Goal: Find specific page/section: Find specific page/section

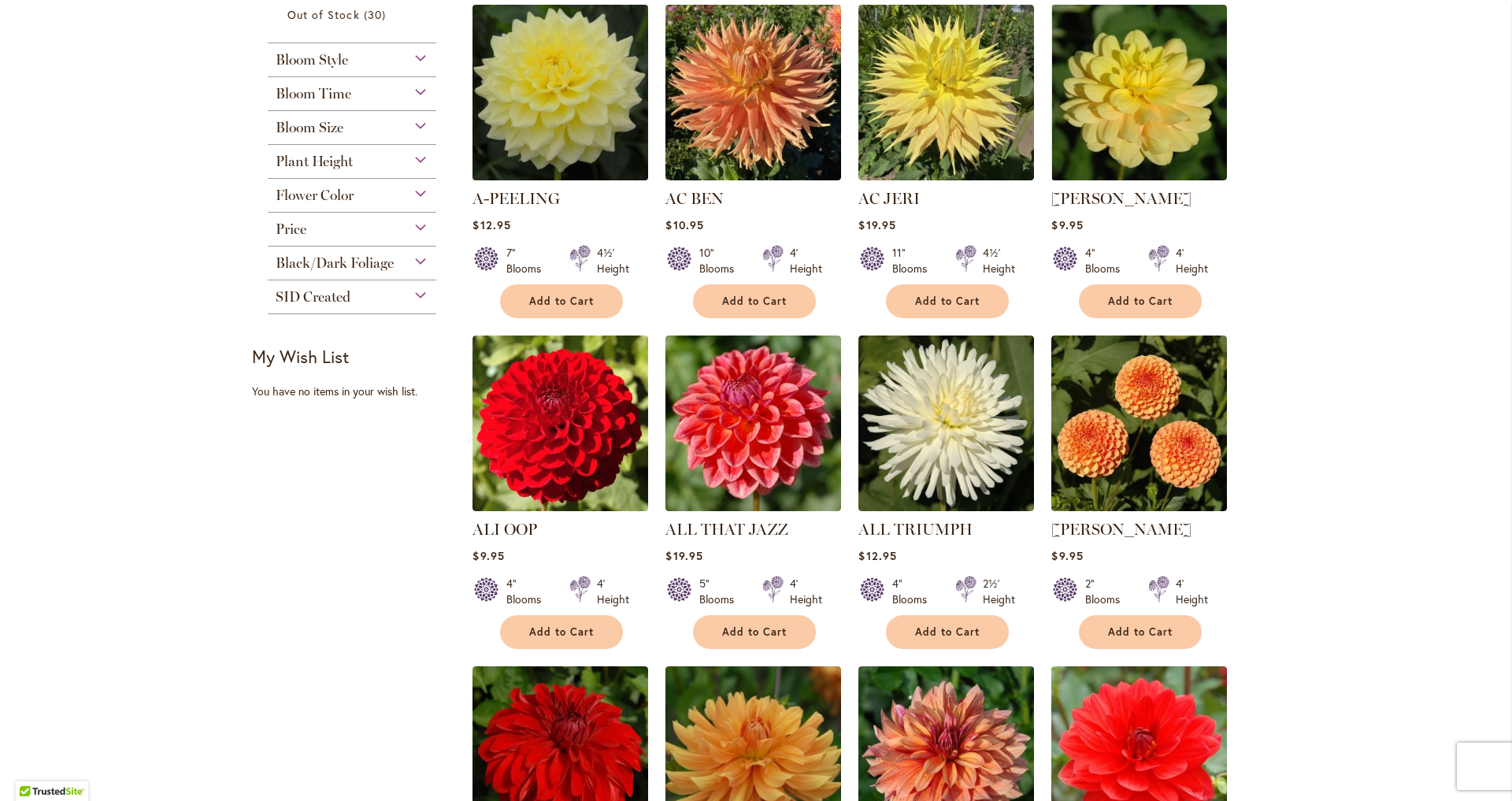
scroll to position [327, 0]
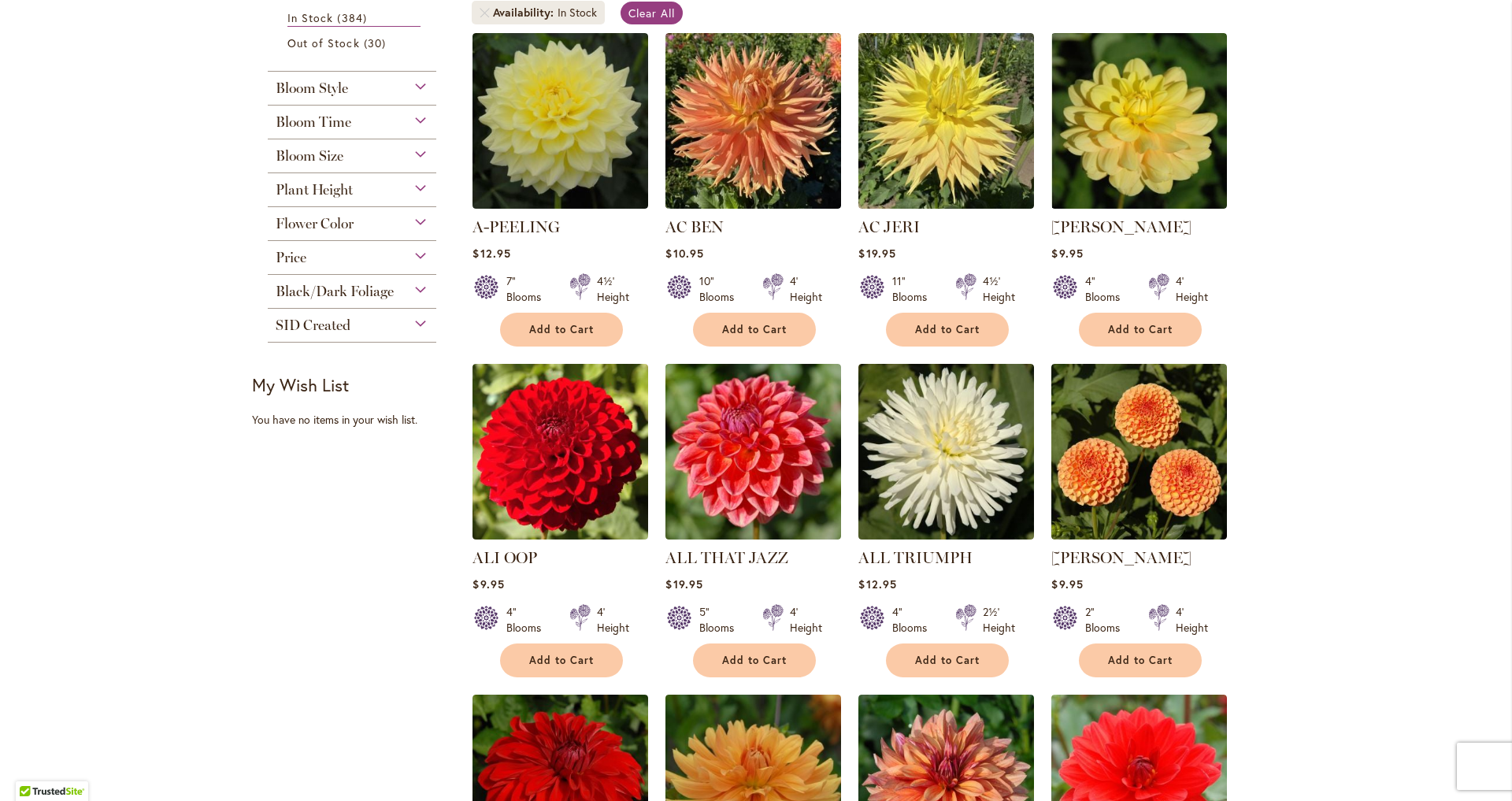
click at [414, 333] on div "SID Created" at bounding box center [352, 322] width 169 height 25
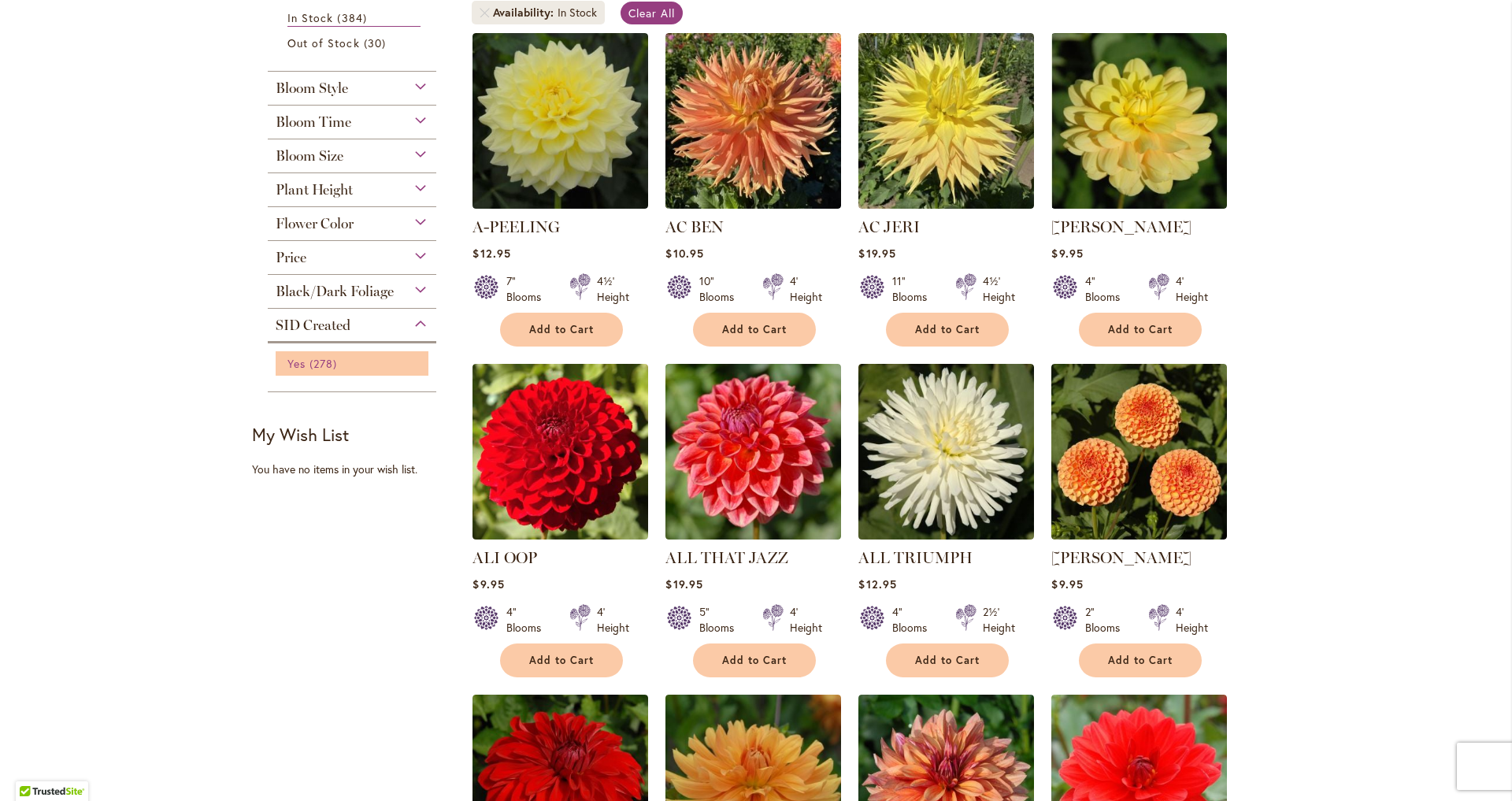
click at [315, 372] on span "278 items" at bounding box center [325, 363] width 32 height 16
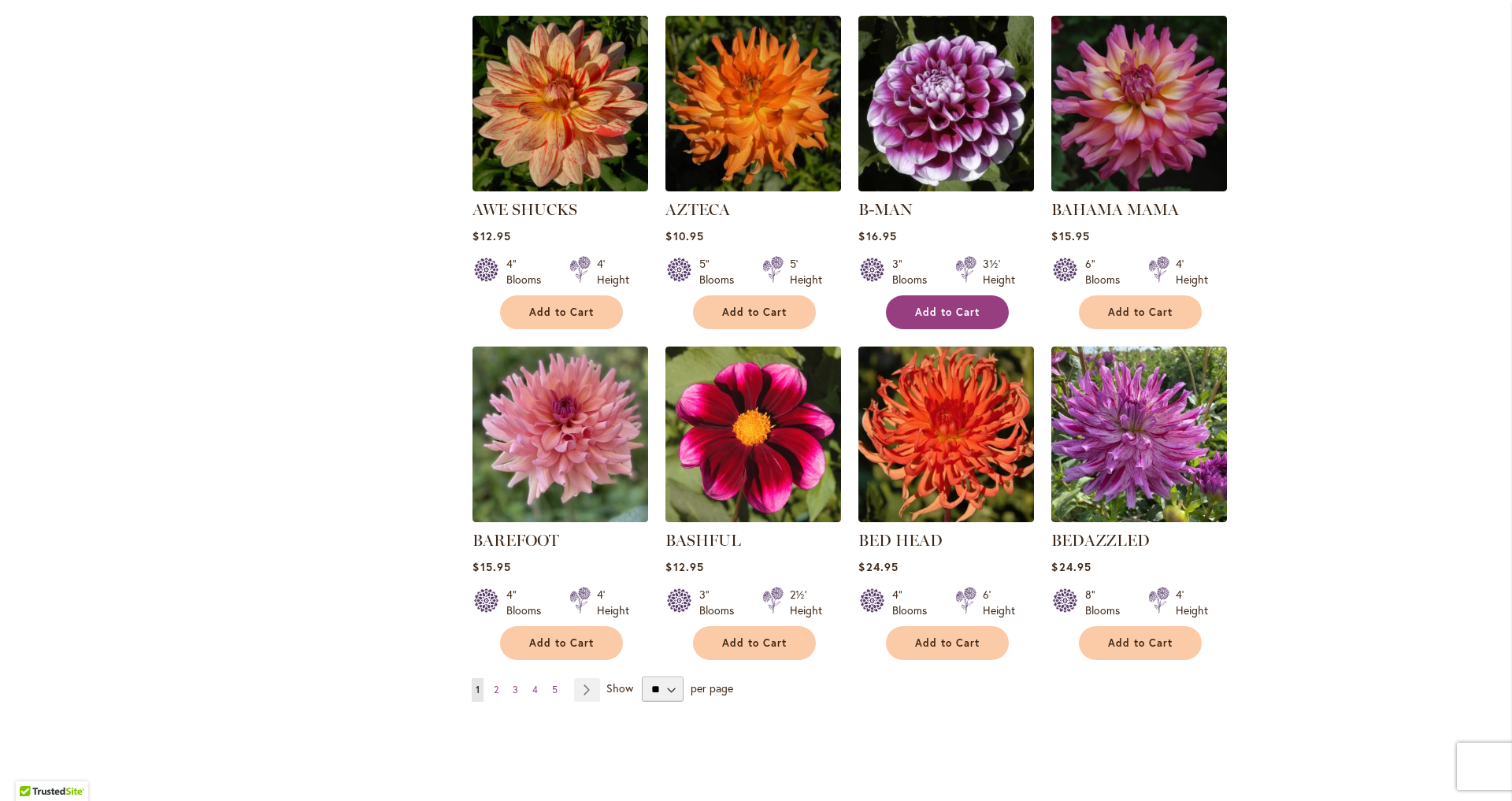
scroll to position [1047, 0]
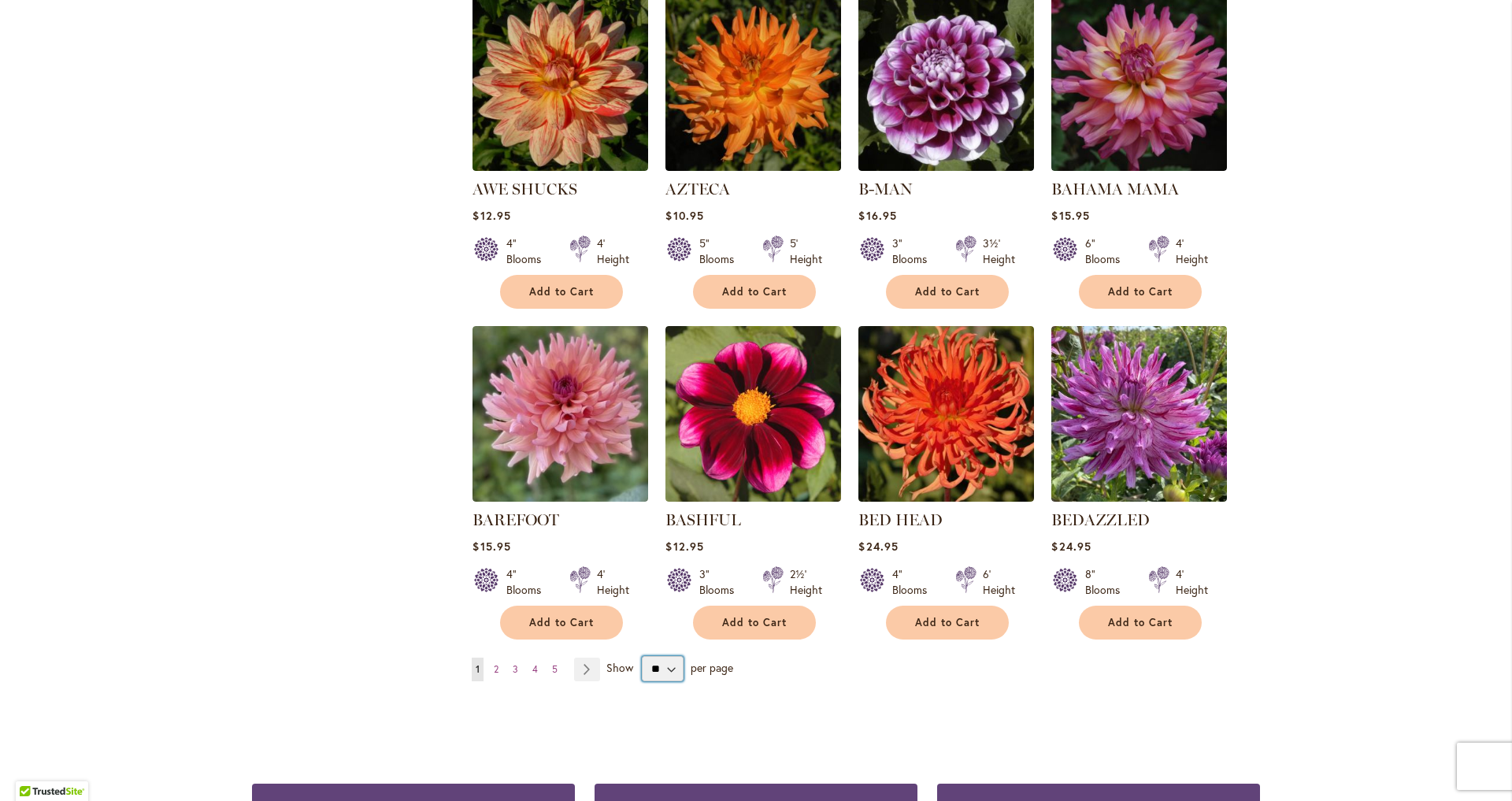
select select "**"
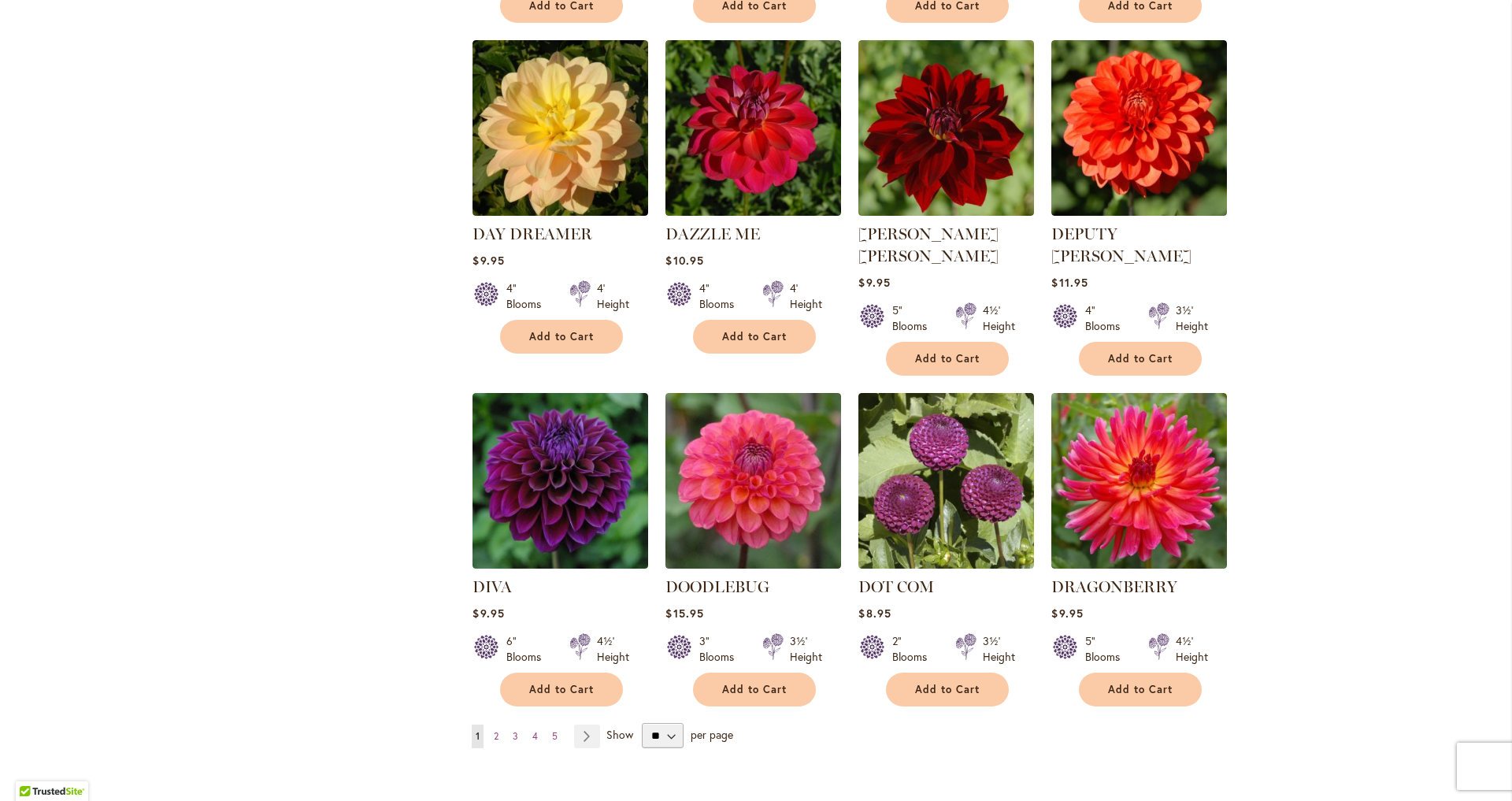
scroll to position [5133, 0]
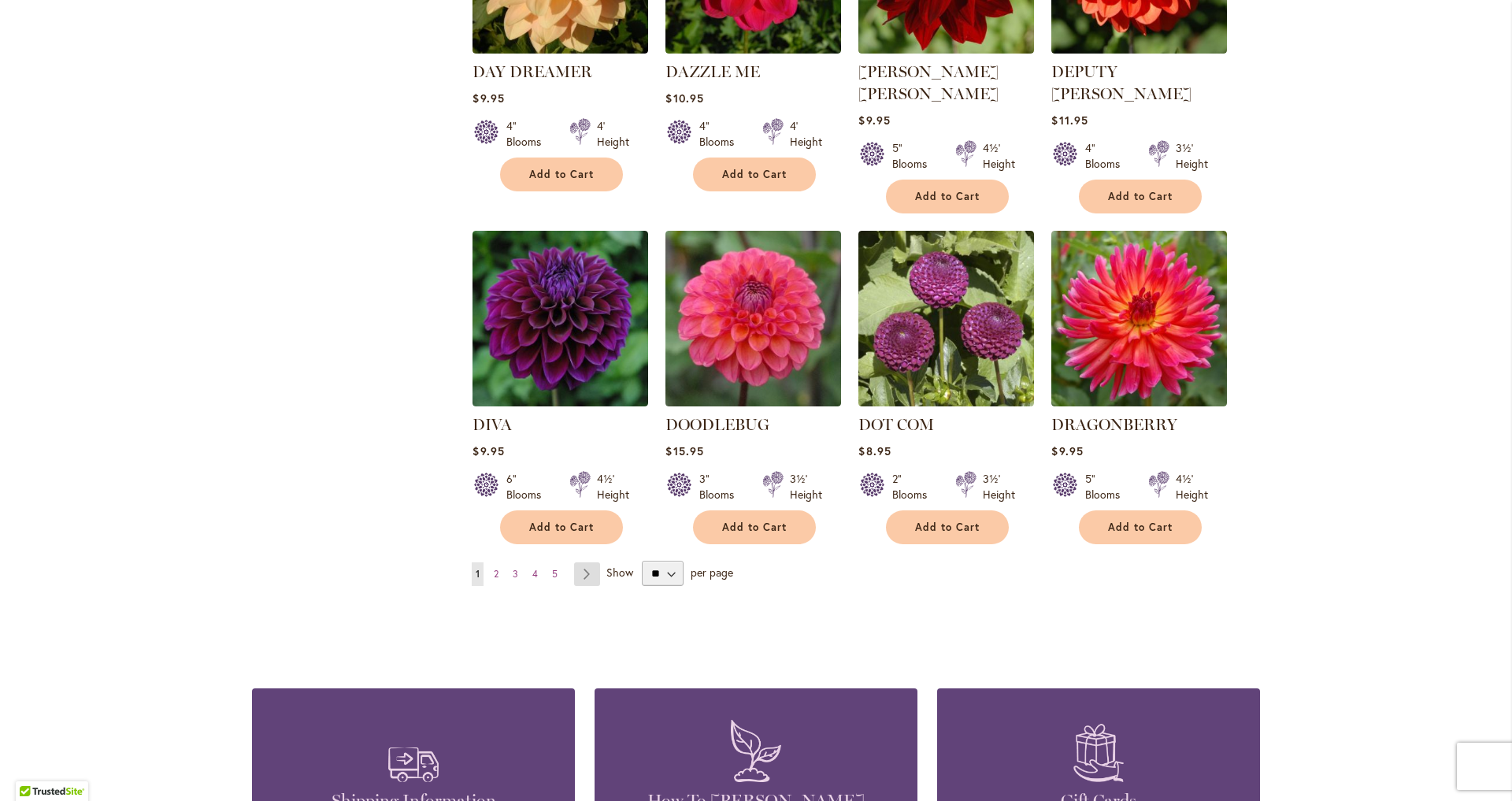
click at [574, 585] on link "Page Next" at bounding box center [586, 574] width 26 height 24
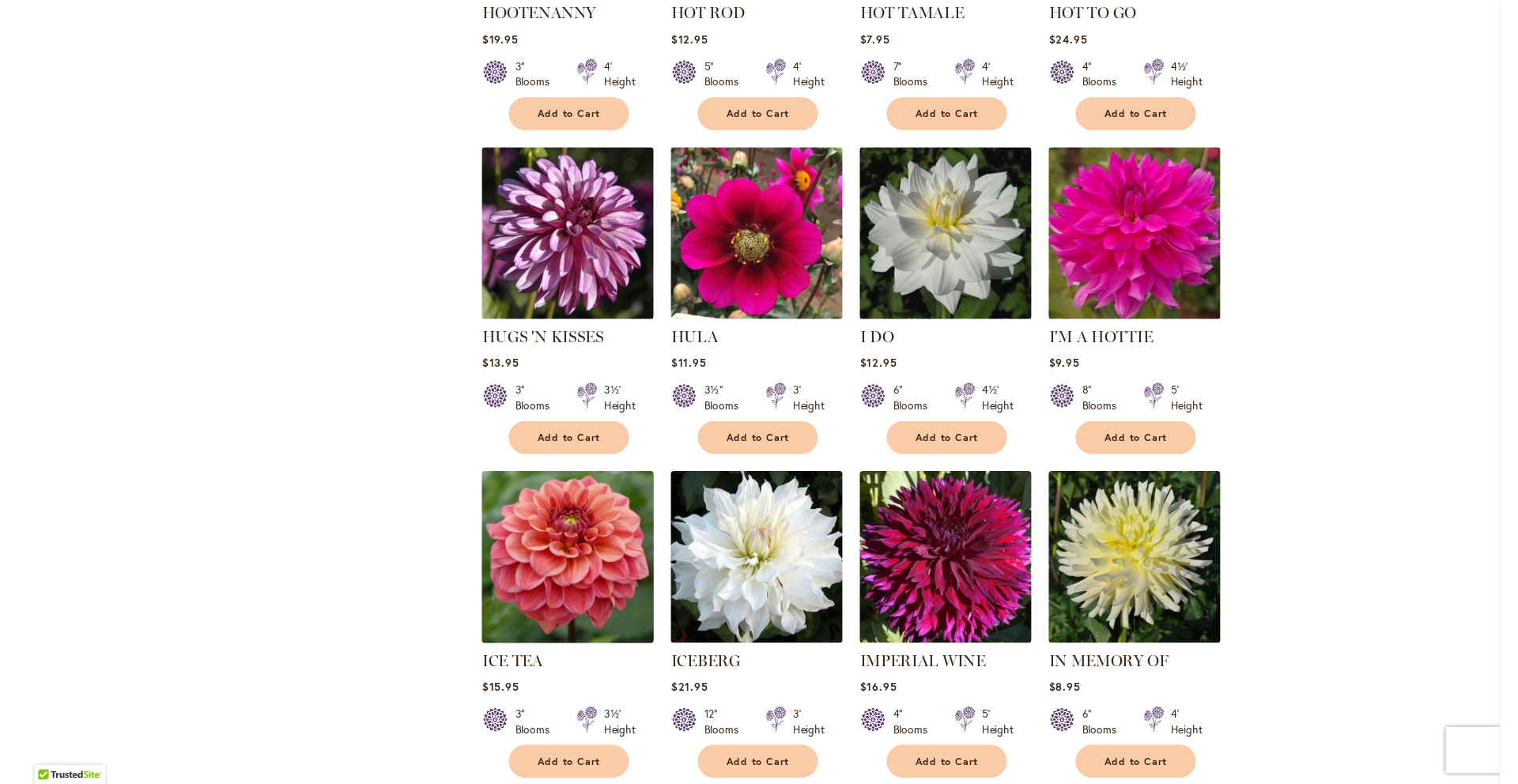
scroll to position [5050, 0]
